Goal: Task Accomplishment & Management: Use online tool/utility

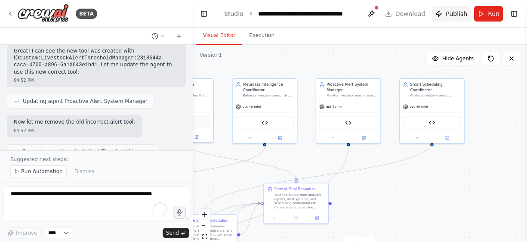
click at [455, 16] on span "Publish" at bounding box center [457, 13] width 22 height 9
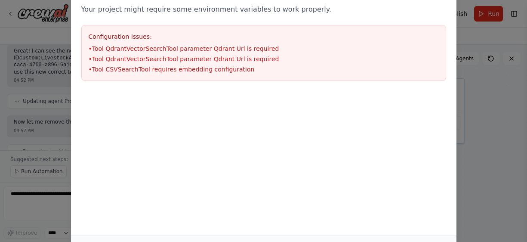
click at [215, 62] on li "• Tool QdrantVectorSearchTool parameter Qdrant Url is required" at bounding box center [264, 59] width 350 height 9
click at [32, 108] on div "Environment configuration Your project might require some environment variables…" at bounding box center [263, 121] width 527 height 242
click at [499, 172] on div "Environment configuration Your project might require some environment variables…" at bounding box center [263, 121] width 527 height 242
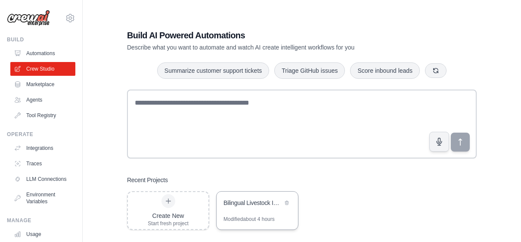
click at [264, 201] on div "Bilingual Livestock Intelligence System" at bounding box center [252, 202] width 59 height 9
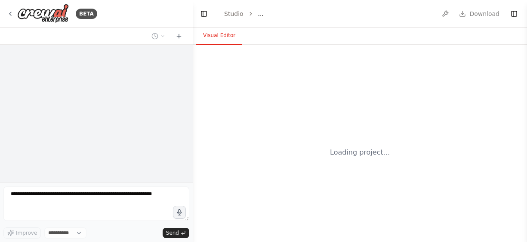
select select "****"
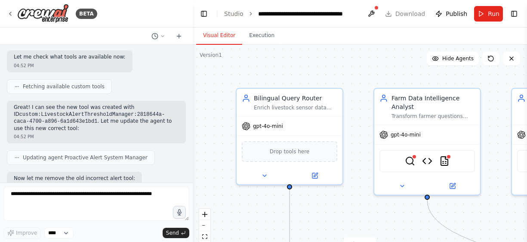
scroll to position [14358, 0]
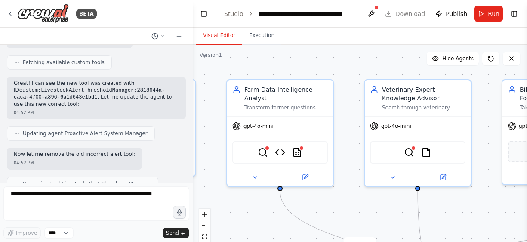
drag, startPoint x: 365, startPoint y: 220, endPoint x: 203, endPoint y: 204, distance: 162.7
click at [203, 204] on div ".deletable-edge-delete-btn { width: 20px; height: 20px; border: 0px solid #ffff…" at bounding box center [360, 152] width 335 height 215
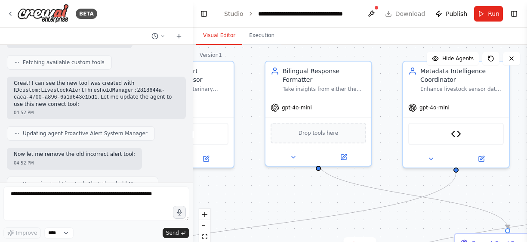
drag, startPoint x: 510, startPoint y: 218, endPoint x: 301, endPoint y: 206, distance: 209.6
click at [301, 206] on div ".deletable-edge-delete-btn { width: 20px; height: 20px; border: 0px solid #ffff…" at bounding box center [360, 152] width 335 height 215
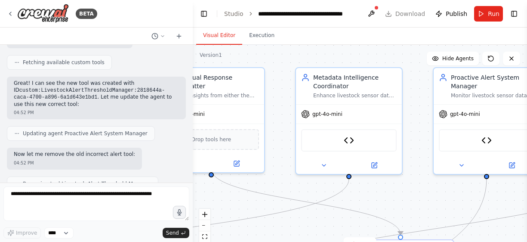
drag, startPoint x: 510, startPoint y: 191, endPoint x: 403, endPoint y: 198, distance: 107.4
click at [403, 198] on div ".deletable-edge-delete-btn { width: 20px; height: 20px; border: 0px solid #ffff…" at bounding box center [360, 152] width 335 height 215
drag, startPoint x: 524, startPoint y: 195, endPoint x: 377, endPoint y: 196, distance: 146.8
click at [377, 196] on div "BETA 12:57 PM ▶ Thought process I'll help you build a CrewAI automation for thi…" at bounding box center [263, 121] width 527 height 242
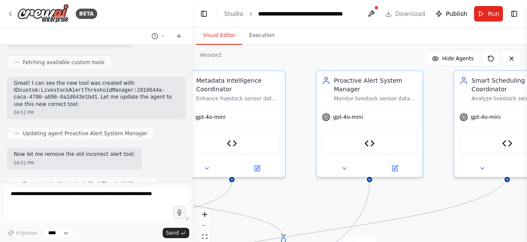
drag, startPoint x: 423, startPoint y: 190, endPoint x: 306, endPoint y: 193, distance: 117.1
click at [306, 193] on div ".deletable-edge-delete-btn { width: 20px; height: 20px; border: 0px solid #ffff…" at bounding box center [360, 152] width 335 height 215
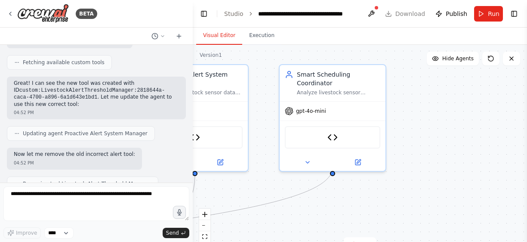
drag, startPoint x: 439, startPoint y: 198, endPoint x: 264, endPoint y: 192, distance: 174.9
click at [264, 192] on div ".deletable-edge-delete-btn { width: 20px; height: 20px; border: 0px solid #ffff…" at bounding box center [360, 152] width 335 height 215
